Goal: Answer question/provide support

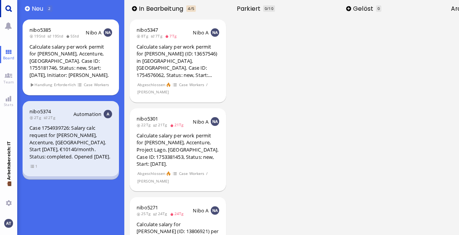
click at [5, 4] on link "Main menu" at bounding box center [8, 8] width 17 height 17
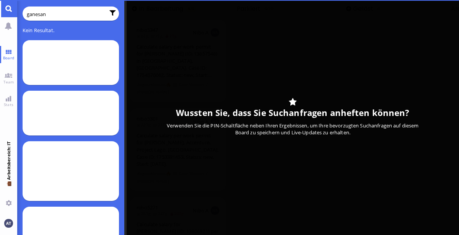
type input "ganesan"
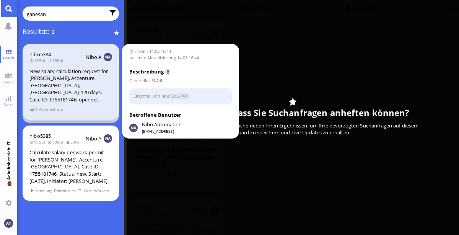
click at [52, 110] on span "Administrator" at bounding box center [52, 109] width 26 height 6
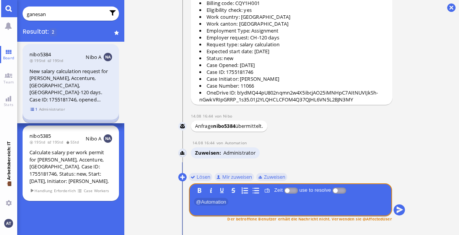
click at [35, 110] on span "1" at bounding box center [34, 109] width 8 height 6
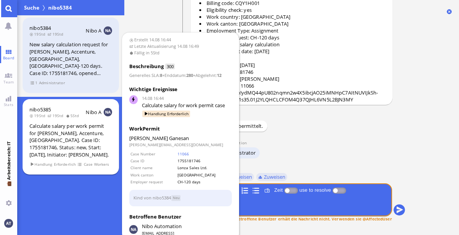
click at [55, 123] on div "Calculate salary per work permit for [PERSON_NAME], Accenture, [GEOGRAPHIC_DATA…" at bounding box center [70, 140] width 83 height 36
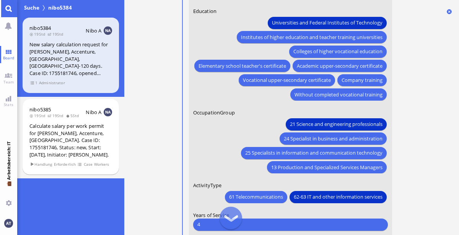
scroll to position [-124, 0]
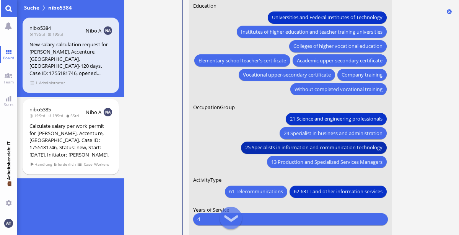
click at [342, 148] on span "25 Specialists in information and communication technology" at bounding box center [313, 147] width 137 height 8
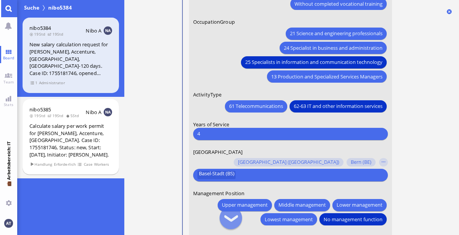
scroll to position [0, 0]
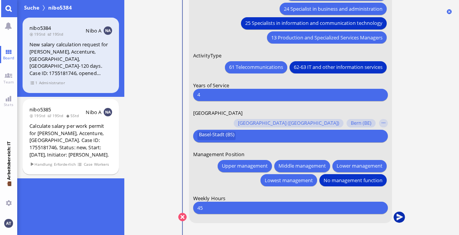
click at [397, 219] on button "submit" at bounding box center [398, 216] width 11 height 11
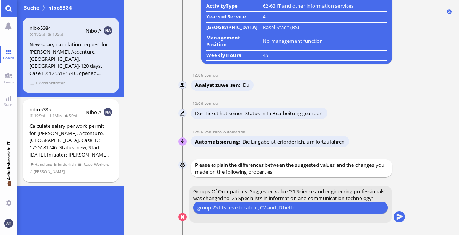
type input "group 25 fits his education, CV and JD better"
click at [400, 219] on button "submit" at bounding box center [398, 216] width 11 height 11
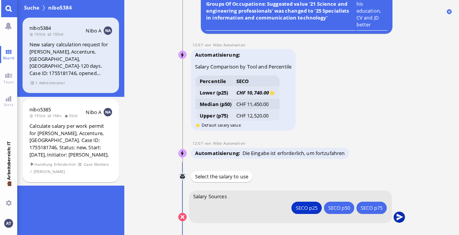
click at [399, 216] on button "submit" at bounding box center [398, 216] width 11 height 11
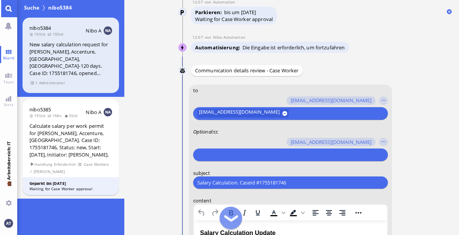
scroll to position [-253, 0]
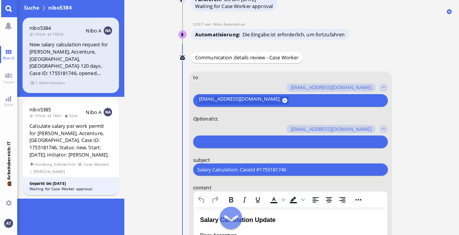
click at [279, 144] on input "text" at bounding box center [289, 142] width 184 height 8
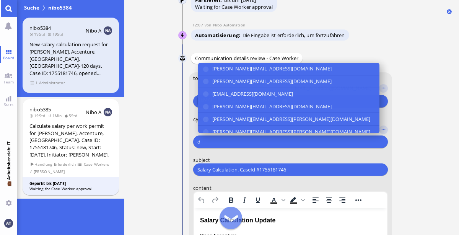
scroll to position [-252, 0]
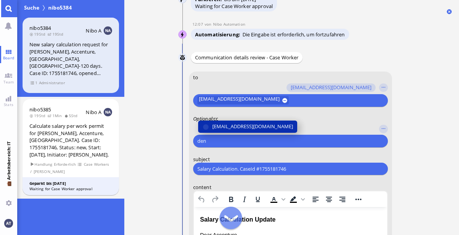
type input "den"
click at [266, 128] on span "[EMAIL_ADDRESS][DOMAIN_NAME]" at bounding box center [252, 126] width 81 height 8
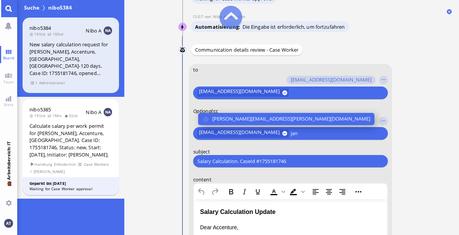
scroll to position [-268, 0]
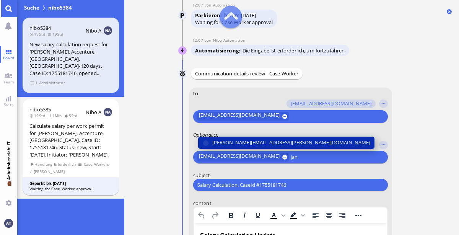
type input "jan"
click at [233, 145] on span "[PERSON_NAME][EMAIL_ADDRESS][PERSON_NAME][DOMAIN_NAME]" at bounding box center [291, 142] width 158 height 8
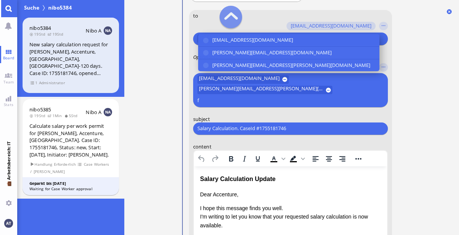
scroll to position [-211, 0]
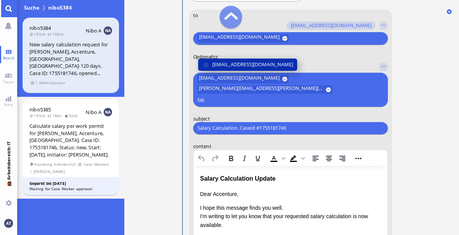
type input "fab"
click at [264, 70] on button "[EMAIL_ADDRESS][DOMAIN_NAME]" at bounding box center [247, 64] width 99 height 12
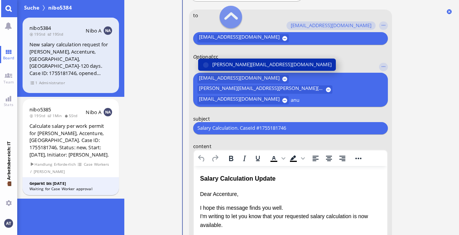
type input "anu"
click at [246, 68] on span "[PERSON_NAME][EMAIL_ADDRESS][DOMAIN_NAME]" at bounding box center [271, 64] width 119 height 8
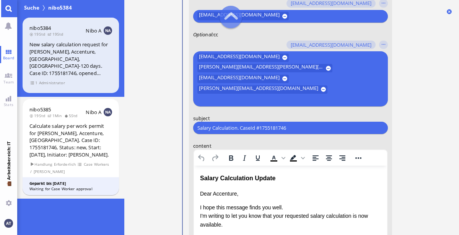
scroll to position [-221, 0]
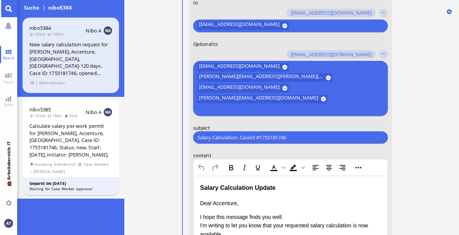
click at [426, 143] on ticket "14.08 16:44 von Automation Automation Calculate eligible salary for work permit…" at bounding box center [291, 117] width 334 height 235
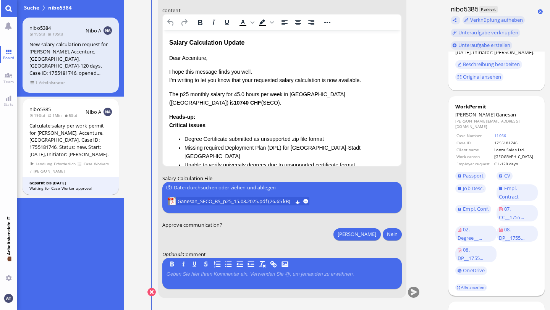
scroll to position [0, 0]
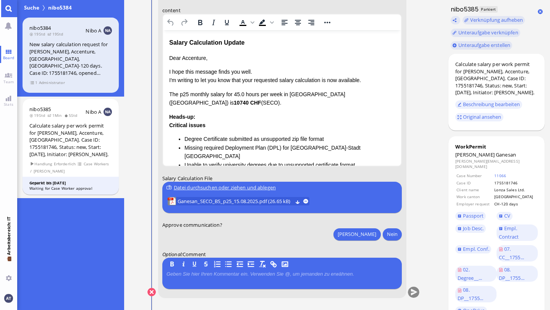
click at [193, 55] on p "Dear Accenture," at bounding box center [282, 58] width 226 height 8
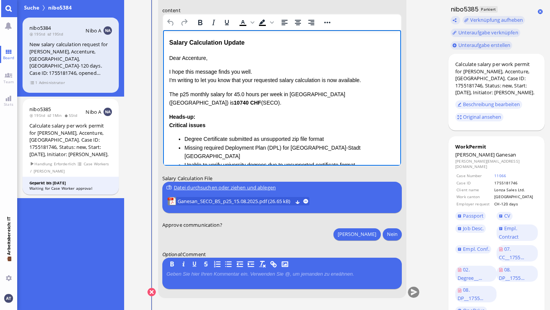
click at [193, 55] on p "Dear Accenture," at bounding box center [282, 58] width 226 height 8
click at [227, 123] on div "Critical issues Degree Certificate submitted as unsupported zip file format Mis…" at bounding box center [282, 145] width 226 height 48
drag, startPoint x: 169, startPoint y: 92, endPoint x: 206, endPoint y: 104, distance: 39.3
click at [206, 104] on p "The p25 monthly salary for 45.0 hours per week in [GEOGRAPHIC_DATA] ([GEOGRAPHI…" at bounding box center [282, 98] width 226 height 17
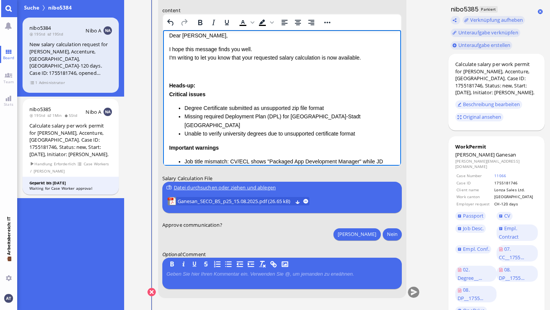
scroll to position [26, 0]
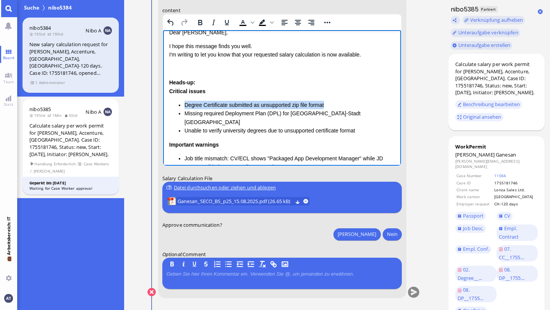
drag, startPoint x: 182, startPoint y: 103, endPoint x: 333, endPoint y: 105, distance: 150.6
click at [333, 105] on ul "Degree Certificate submitted as unsupported zip file format Missing required De…" at bounding box center [282, 118] width 226 height 34
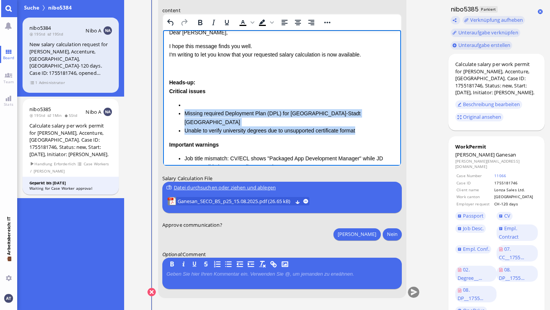
drag, startPoint x: 185, startPoint y: 111, endPoint x: 363, endPoint y: 128, distance: 179.3
click at [363, 128] on div "Heads-up: Critical issues Missing required Deployment Plan (DPL) for [GEOGRAPHI…" at bounding box center [282, 129] width 226 height 102
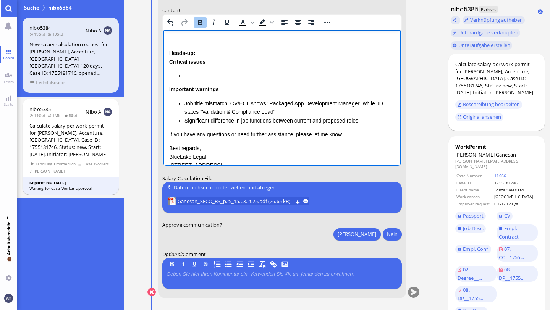
scroll to position [57, 0]
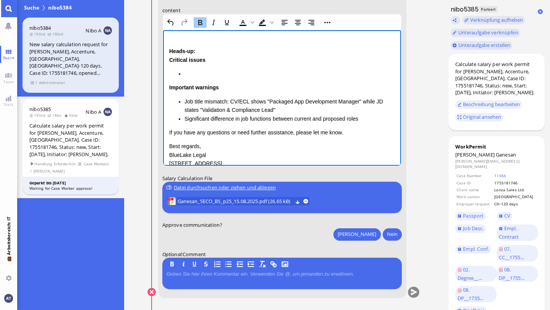
click at [209, 71] on li "Rich Text Area. Press ALT-0 for help." at bounding box center [289, 73] width 211 height 8
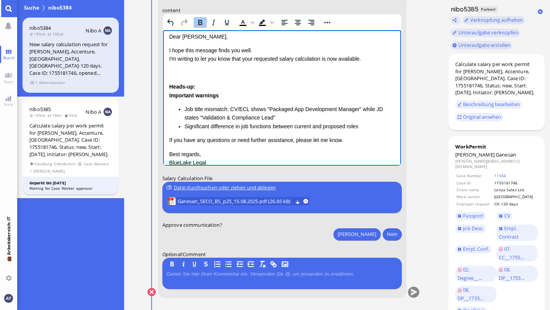
scroll to position [3, 0]
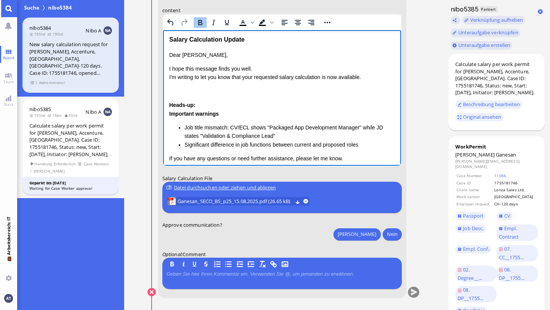
click at [192, 96] on div "Dear [PERSON_NAME], I hope this message finds you well. I'm writing to let you …" at bounding box center [282, 121] width 226 height 143
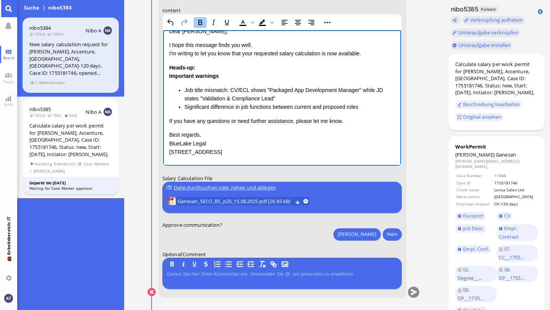
scroll to position [41, 0]
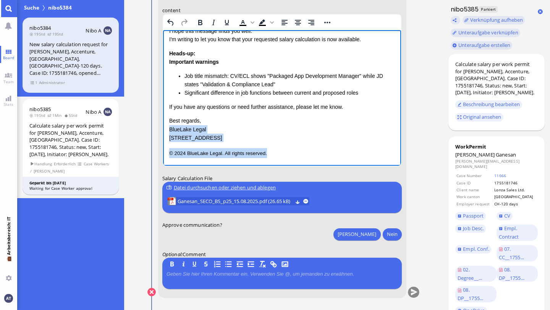
drag, startPoint x: 169, startPoint y: 128, endPoint x: 287, endPoint y: 163, distance: 122.7
click at [287, 163] on html "Salary Calculation Update Dear [PERSON_NAME], I hope this message finds you wel…" at bounding box center [282, 77] width 238 height 177
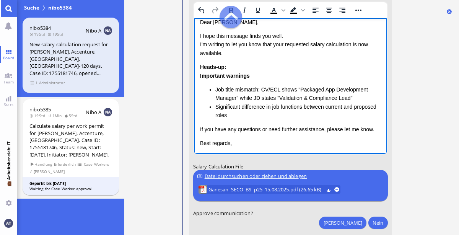
scroll to position [25, 0]
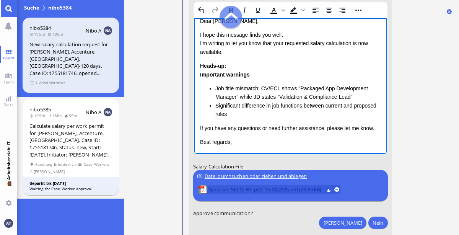
click at [252, 188] on span "Ganesan_SECO_BS_p25_15.08.2025.pdf (26.65 kB)" at bounding box center [265, 189] width 115 height 8
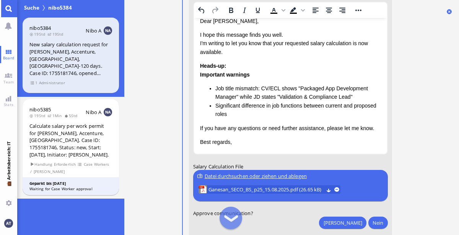
scroll to position [0, 0]
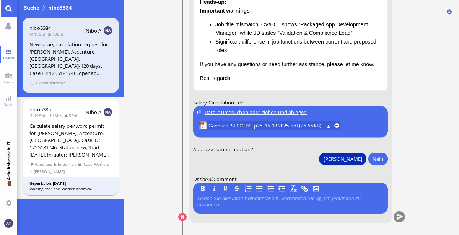
click at [359, 156] on button "[PERSON_NAME]" at bounding box center [342, 158] width 47 height 12
click at [398, 214] on button "submit" at bounding box center [398, 216] width 11 height 11
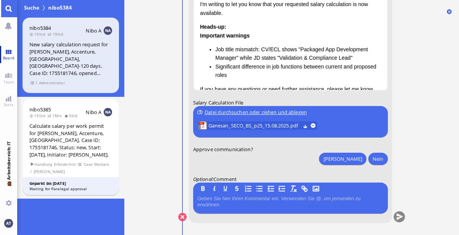
click at [14, 49] on link "Board" at bounding box center [8, 54] width 17 height 17
